Goal: Task Accomplishment & Management: Manage account settings

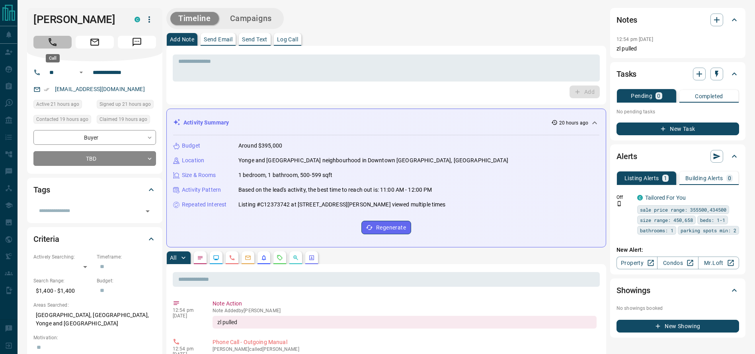
click at [49, 48] on button "Call" at bounding box center [52, 42] width 38 height 13
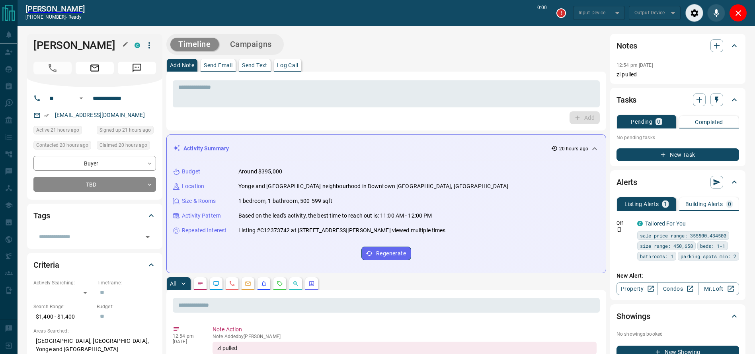
type input "*******"
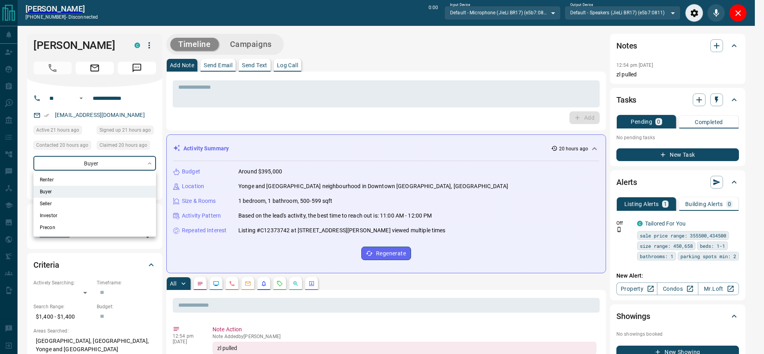
click at [269, 156] on div at bounding box center [382, 177] width 764 height 354
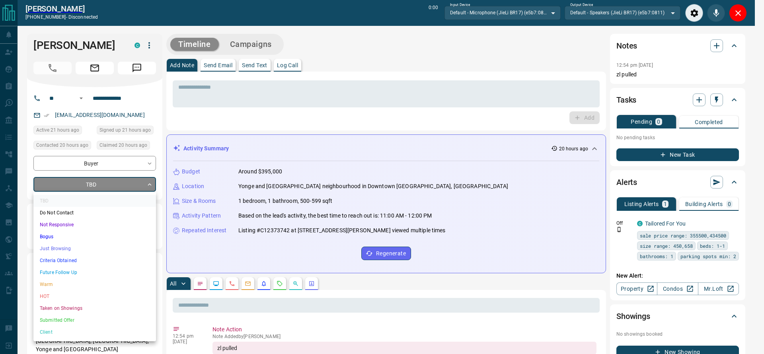
click at [72, 263] on li "Criteria Obtained" at bounding box center [94, 261] width 123 height 12
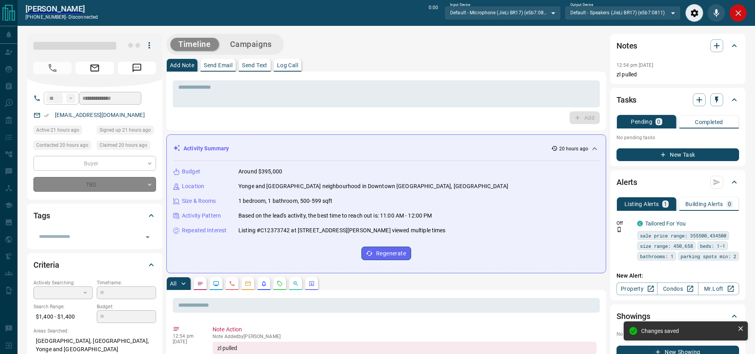
type input "*"
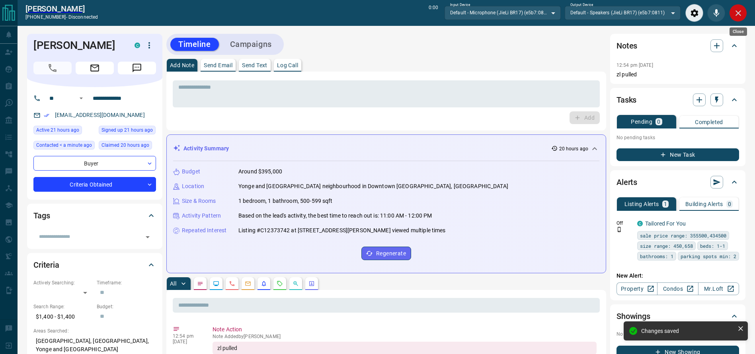
click at [743, 17] on button "Close" at bounding box center [738, 13] width 18 height 18
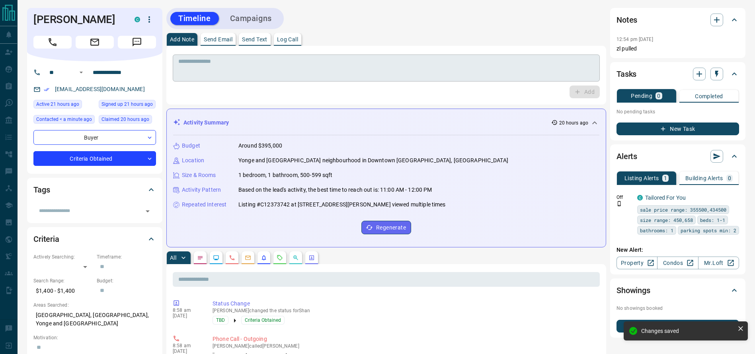
drag, startPoint x: 305, startPoint y: 61, endPoint x: 299, endPoint y: 60, distance: 6.4
click at [299, 60] on textarea at bounding box center [386, 68] width 416 height 20
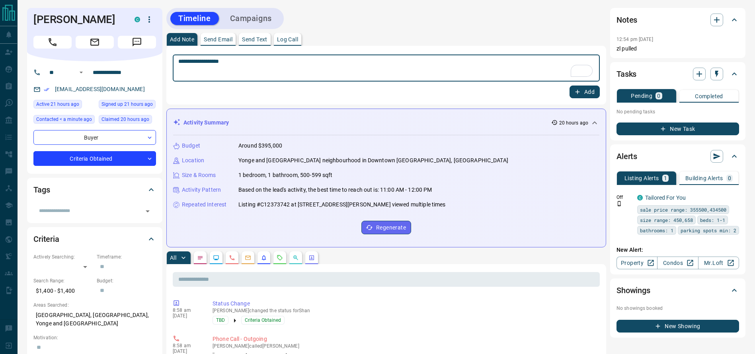
type textarea "**********"
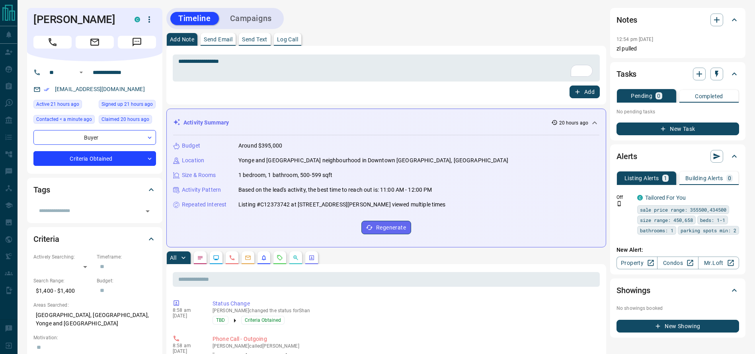
click at [570, 88] on div "Add" at bounding box center [386, 92] width 427 height 13
click at [575, 91] on icon "button" at bounding box center [577, 91] width 7 height 7
click at [275, 18] on button "Campaigns" at bounding box center [251, 18] width 58 height 13
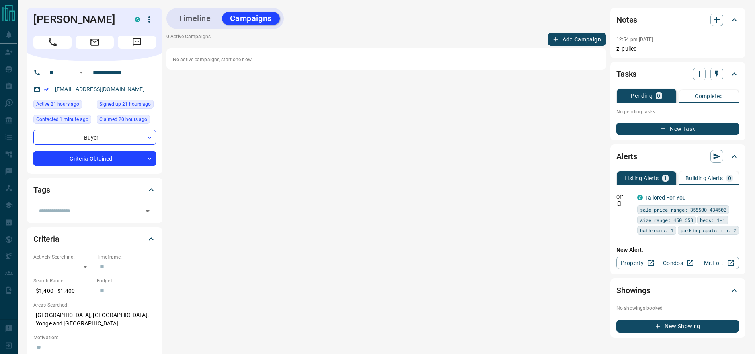
click at [572, 41] on button "Add Campaign" at bounding box center [576, 39] width 58 height 13
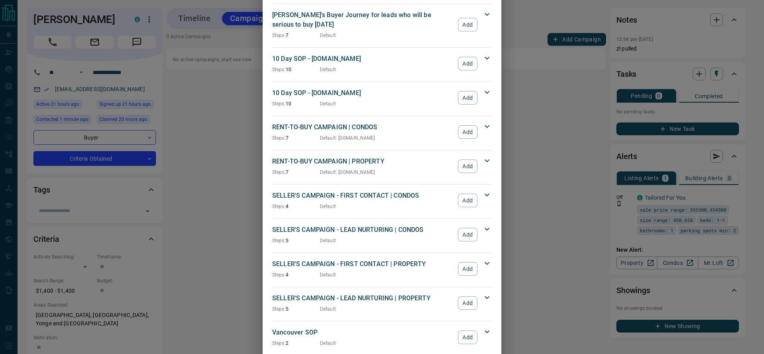
scroll to position [674, 0]
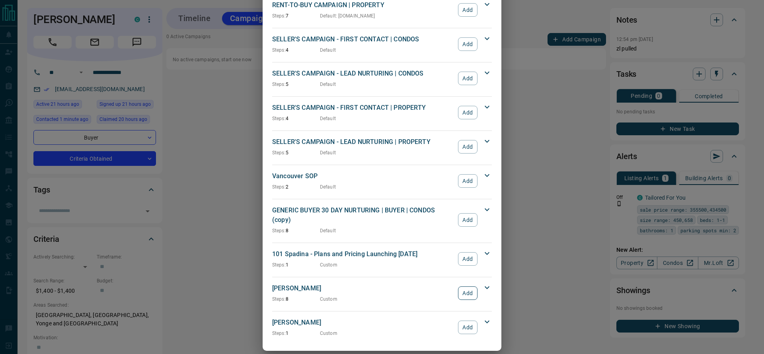
click at [461, 284] on div "Zach Lahartinger Steps: 8 Custom Add" at bounding box center [377, 293] width 210 height 19
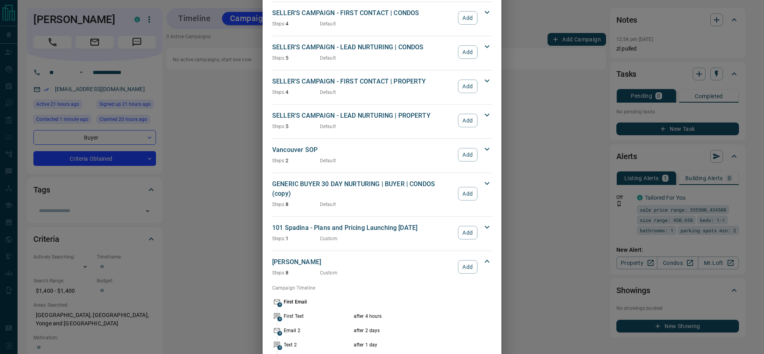
scroll to position [703, 0]
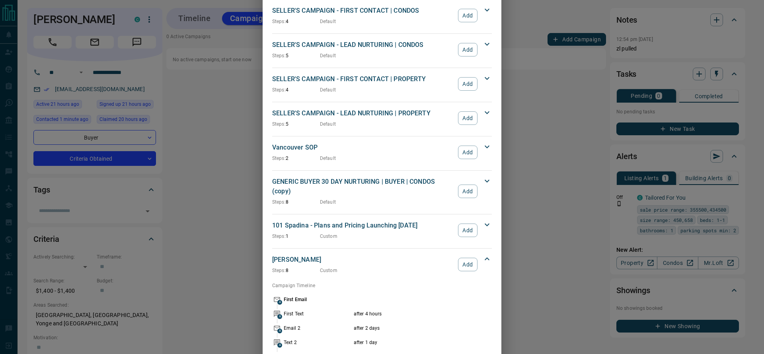
click at [474, 257] on div "Zach Lahartinger Steps: 8 Custom Add" at bounding box center [377, 264] width 210 height 19
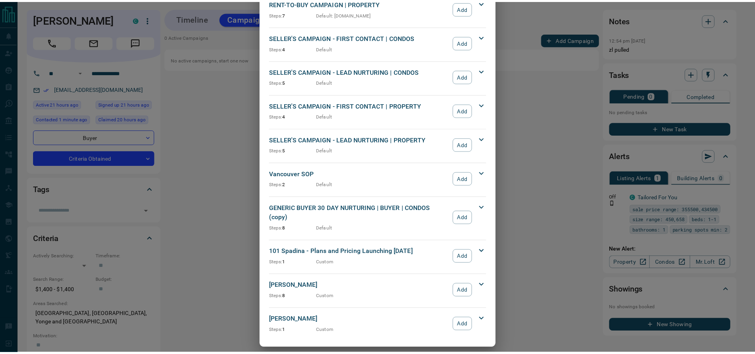
scroll to position [674, 0]
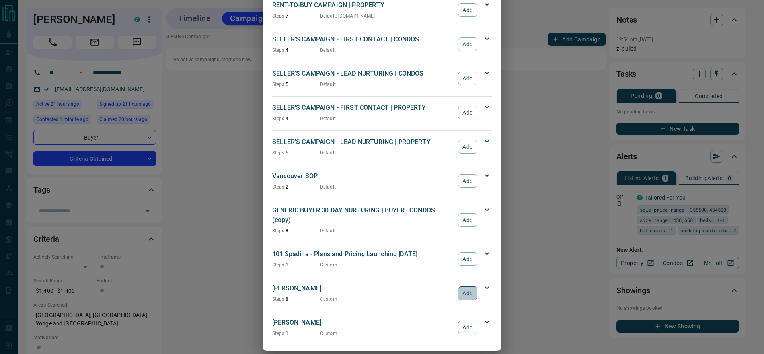
click at [458, 286] on button "Add" at bounding box center [467, 293] width 19 height 14
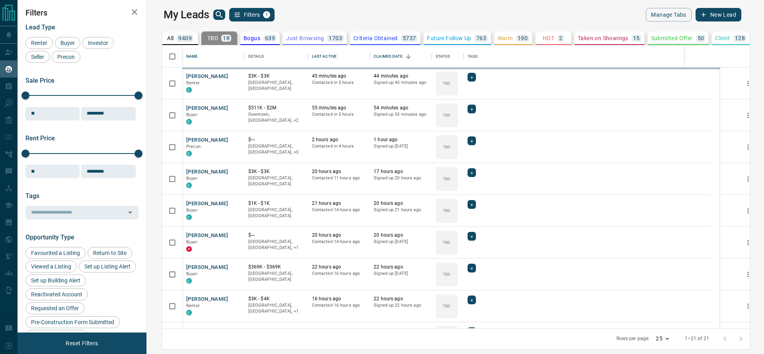
scroll to position [274, 604]
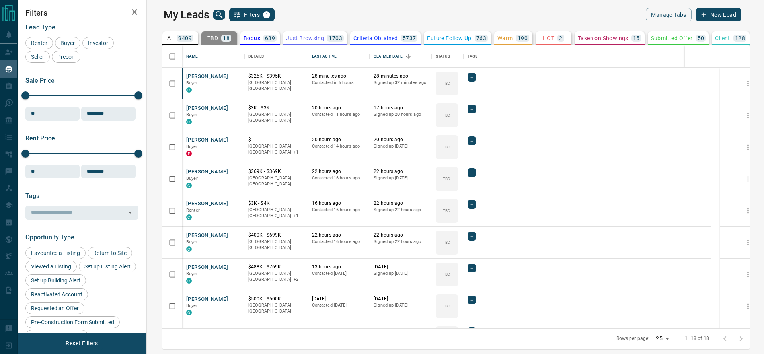
click at [220, 70] on div "[PERSON_NAME] Buyer C" at bounding box center [213, 84] width 62 height 32
click at [232, 77] on icon "Open in New Tab" at bounding box center [235, 76] width 6 height 6
click at [230, 109] on link "Open in New Tab" at bounding box center [235, 108] width 10 height 10
click at [232, 140] on icon "Open in New Tab" at bounding box center [235, 139] width 6 height 6
click at [232, 171] on icon "Open in New Tab" at bounding box center [235, 171] width 6 height 6
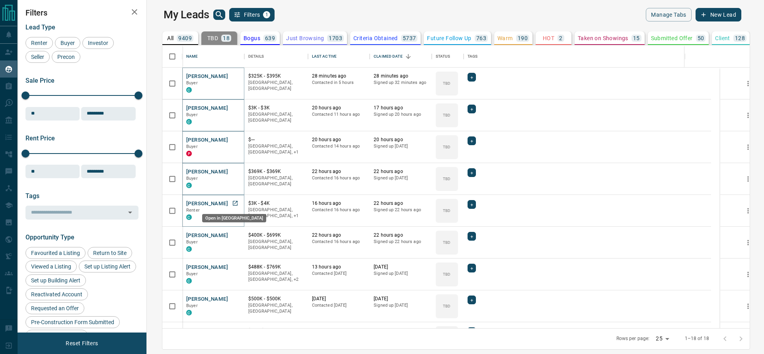
click at [232, 204] on icon "Open in New Tab" at bounding box center [235, 203] width 6 height 6
click at [233, 235] on icon "Open in New Tab" at bounding box center [235, 235] width 5 height 5
click at [232, 267] on icon "Open in New Tab" at bounding box center [235, 267] width 6 height 6
click at [230, 297] on link "Open in New Tab" at bounding box center [235, 299] width 10 height 10
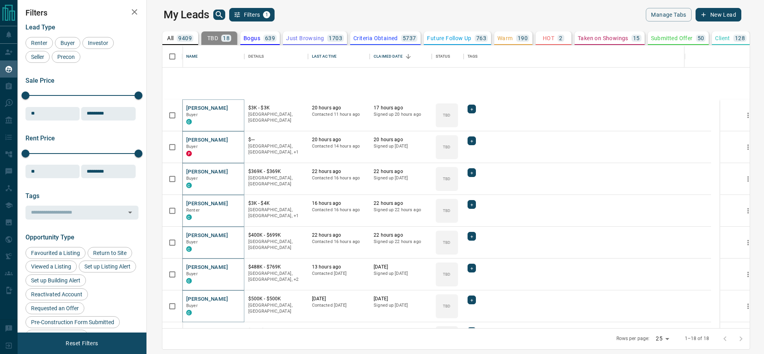
scroll to position [143, 0]
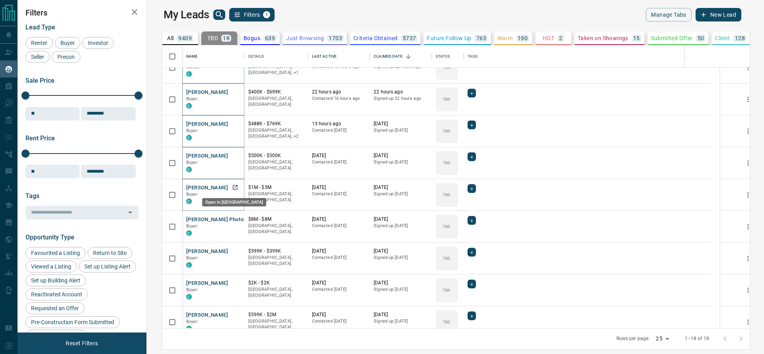
click at [233, 189] on icon "Open in New Tab" at bounding box center [235, 187] width 5 height 5
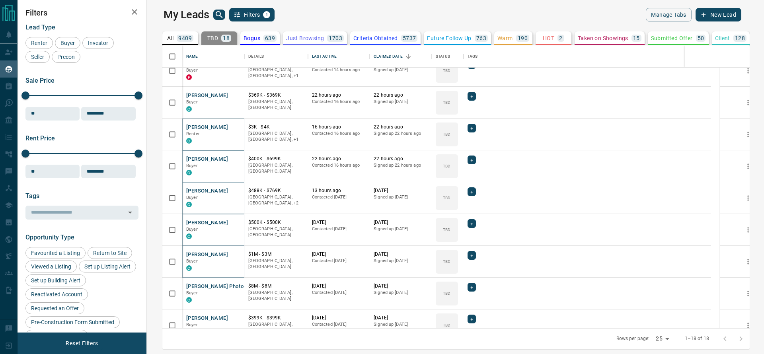
scroll to position [76, 0]
click at [228, 284] on button "[PERSON_NAME] Photography" at bounding box center [223, 287] width 74 height 8
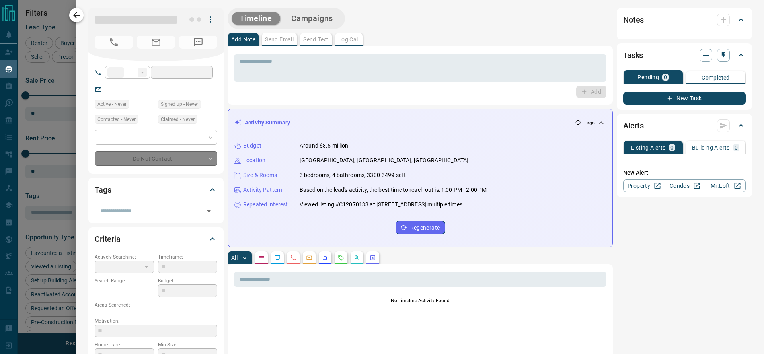
type input "**"
type input "**********"
type input "**"
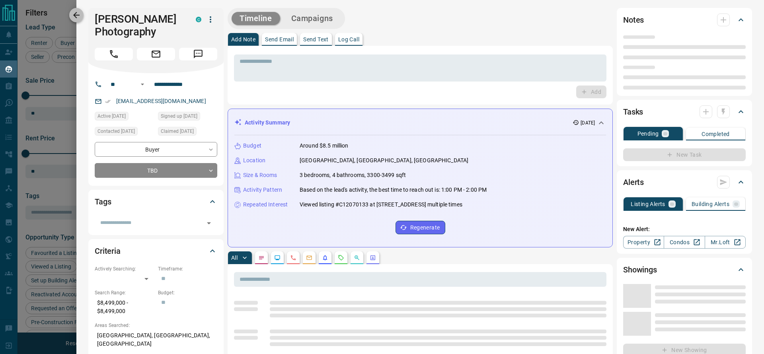
click at [80, 9] on button "button" at bounding box center [76, 15] width 14 height 14
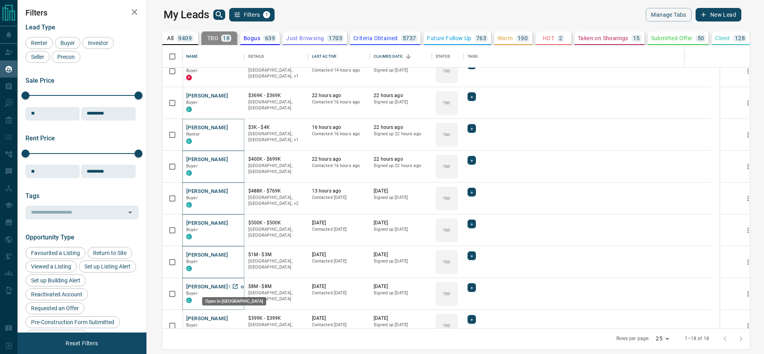
click at [232, 288] on icon "Open in New Tab" at bounding box center [235, 286] width 6 height 6
click at [230, 314] on link "Open in New Tab" at bounding box center [235, 318] width 10 height 10
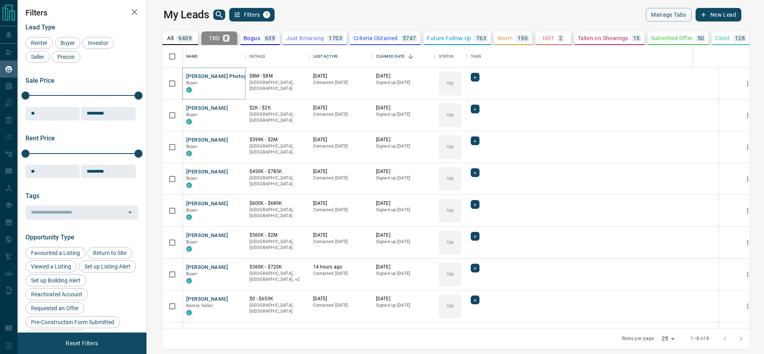
scroll to position [0, 0]
click at [233, 74] on icon "Open in New Tab" at bounding box center [236, 76] width 6 height 6
click at [233, 108] on icon "Open in New Tab" at bounding box center [236, 108] width 6 height 6
click at [233, 139] on icon "Open in New Tab" at bounding box center [236, 139] width 6 height 6
click at [233, 171] on icon "Open in New Tab" at bounding box center [236, 171] width 6 height 6
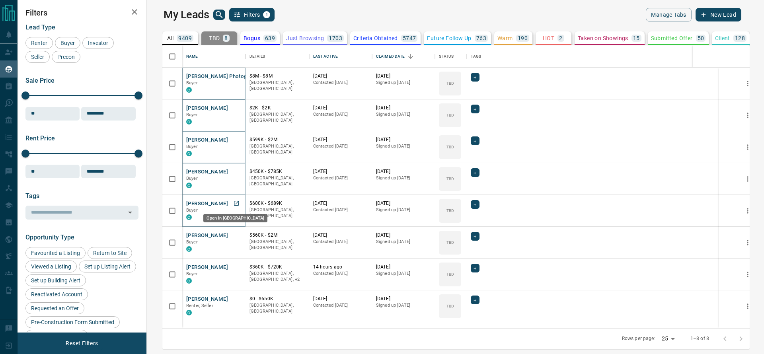
click at [234, 204] on icon "Open in New Tab" at bounding box center [236, 203] width 5 height 5
drag, startPoint x: 219, startPoint y: 240, endPoint x: 220, endPoint y: 232, distance: 8.4
click at [233, 232] on icon "Open in New Tab" at bounding box center [236, 235] width 6 height 6
click at [228, 271] on body "Lead Transfers Claim Leads My Leads Tasks Opportunities Deals Campaigns Automat…" at bounding box center [382, 172] width 764 height 344
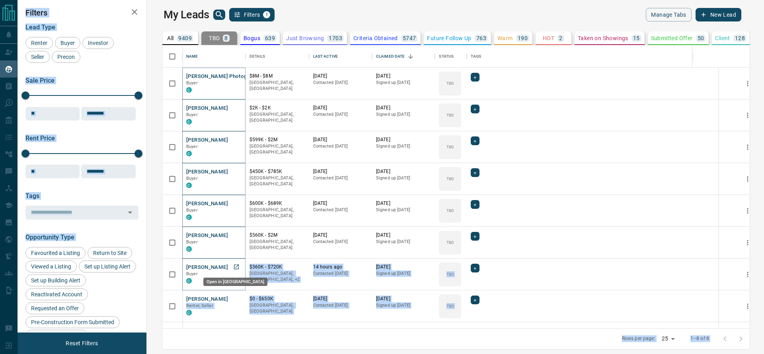
click at [233, 267] on icon "Open in New Tab" at bounding box center [236, 267] width 6 height 6
click at [233, 298] on icon "Open in New Tab" at bounding box center [236, 299] width 6 height 6
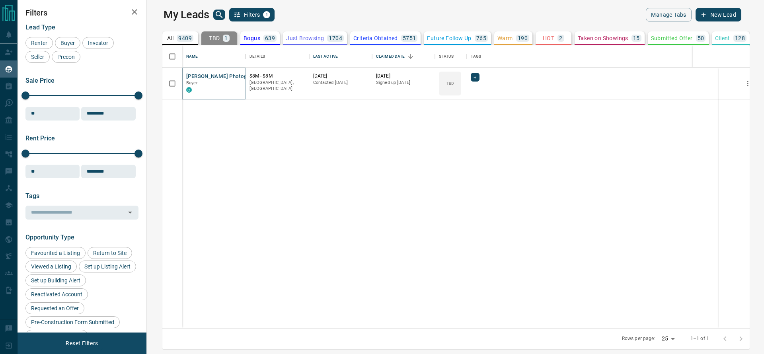
click at [456, 149] on div "[PERSON_NAME] Photography Buyer C $8M - $8M Downtown, [GEOGRAPHIC_DATA] [DATE] …" at bounding box center [468, 198] width 613 height 261
drag, startPoint x: 456, startPoint y: 149, endPoint x: 444, endPoint y: 142, distance: 13.9
click at [456, 149] on div "[PERSON_NAME] Photography Buyer C $8M - $8M Downtown, [GEOGRAPHIC_DATA] [DATE] …" at bounding box center [468, 198] width 613 height 261
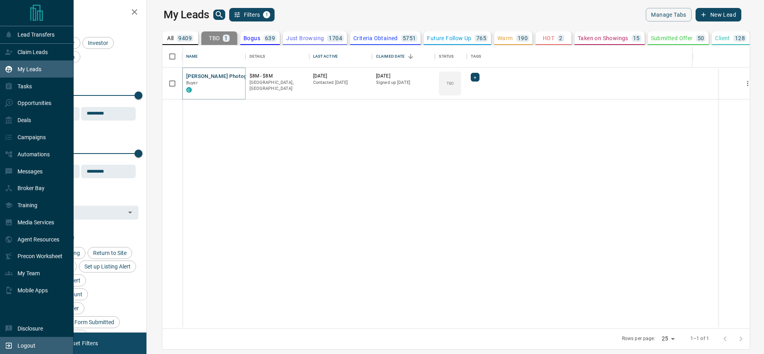
click at [20, 341] on div "Logout" at bounding box center [20, 345] width 31 height 13
